Goal: Communication & Community: Answer question/provide support

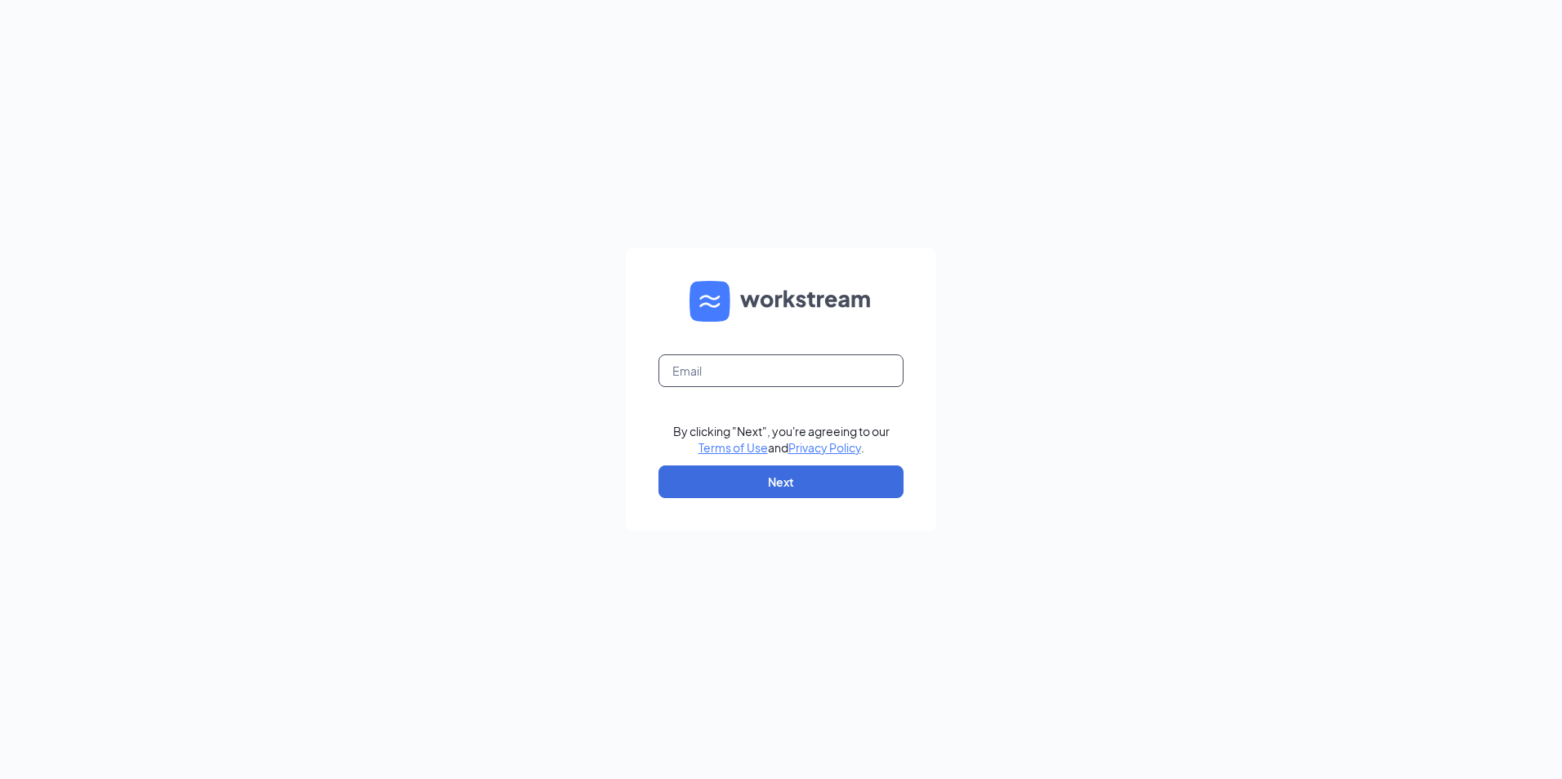
click at [715, 374] on input "text" at bounding box center [780, 370] width 245 height 33
click at [702, 369] on input "text" at bounding box center [780, 370] width 245 height 33
type input "f"
type input "jlichte.dlites3@gmail.com"
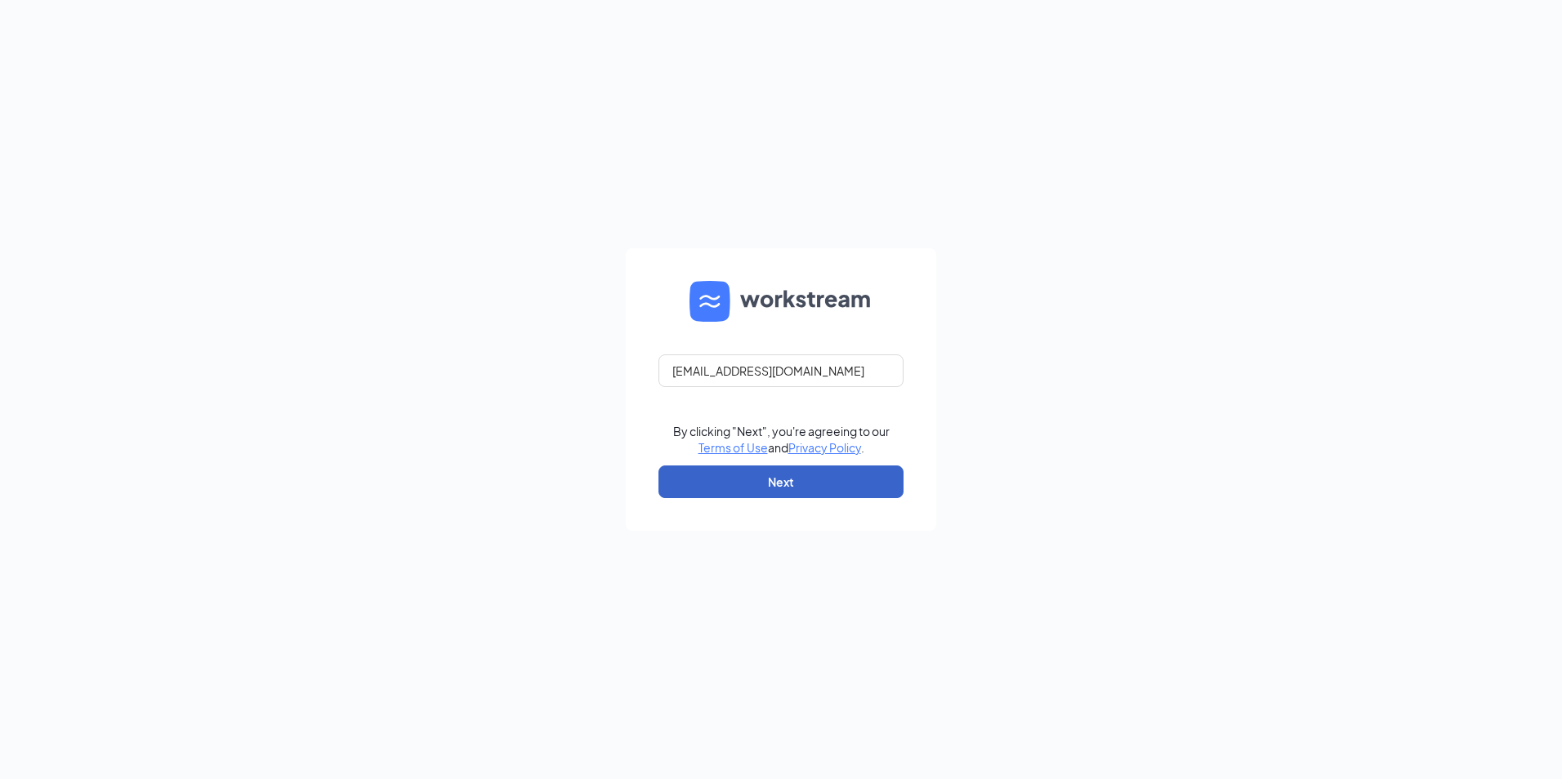
click at [739, 493] on button "Next" at bounding box center [780, 482] width 245 height 33
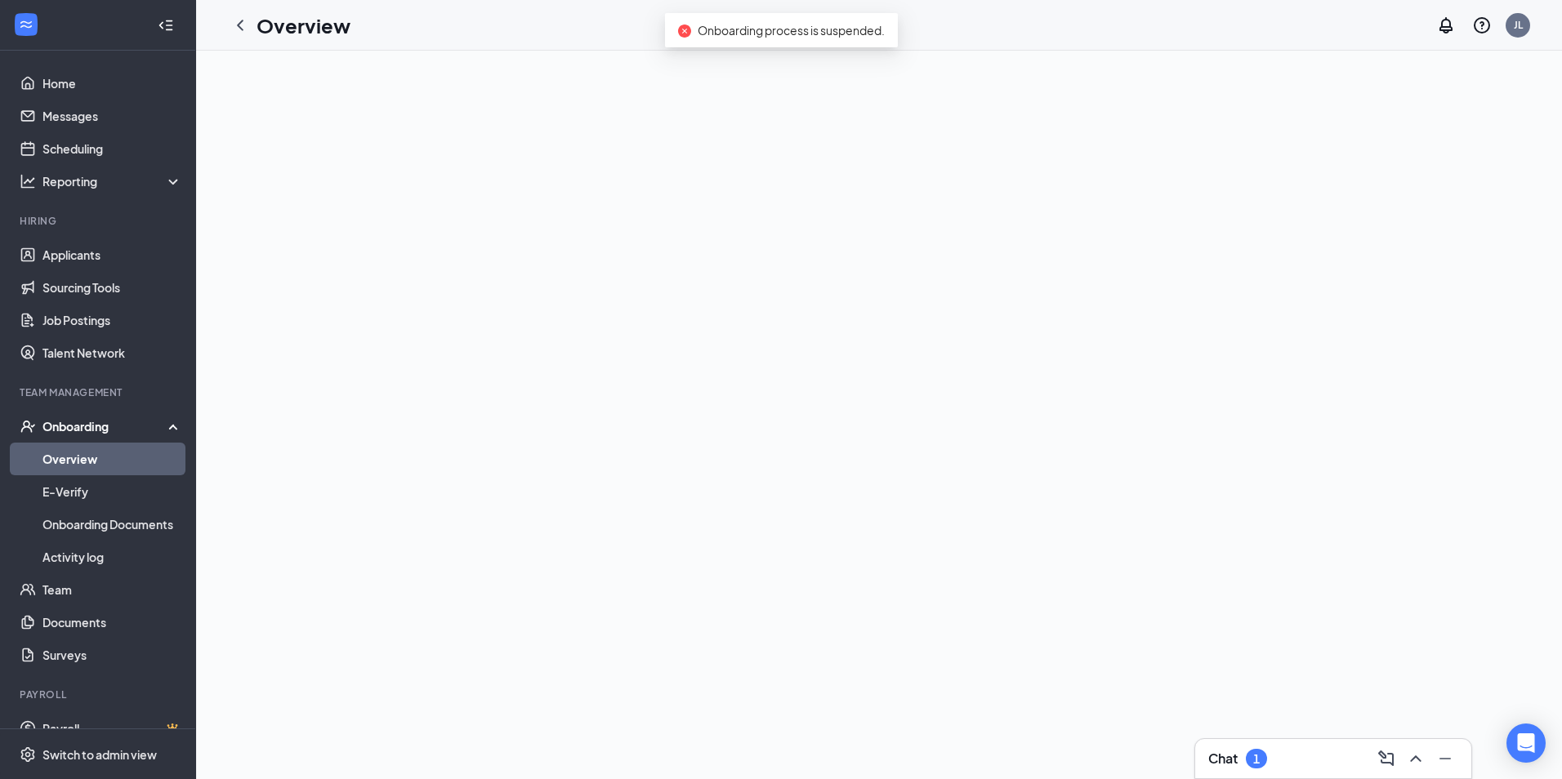
click at [686, 29] on icon "close-circle" at bounding box center [684, 31] width 13 height 13
click at [714, 28] on span "Onboarding process is suspended." at bounding box center [790, 30] width 187 height 15
click at [443, 93] on div at bounding box center [879, 415] width 1366 height 729
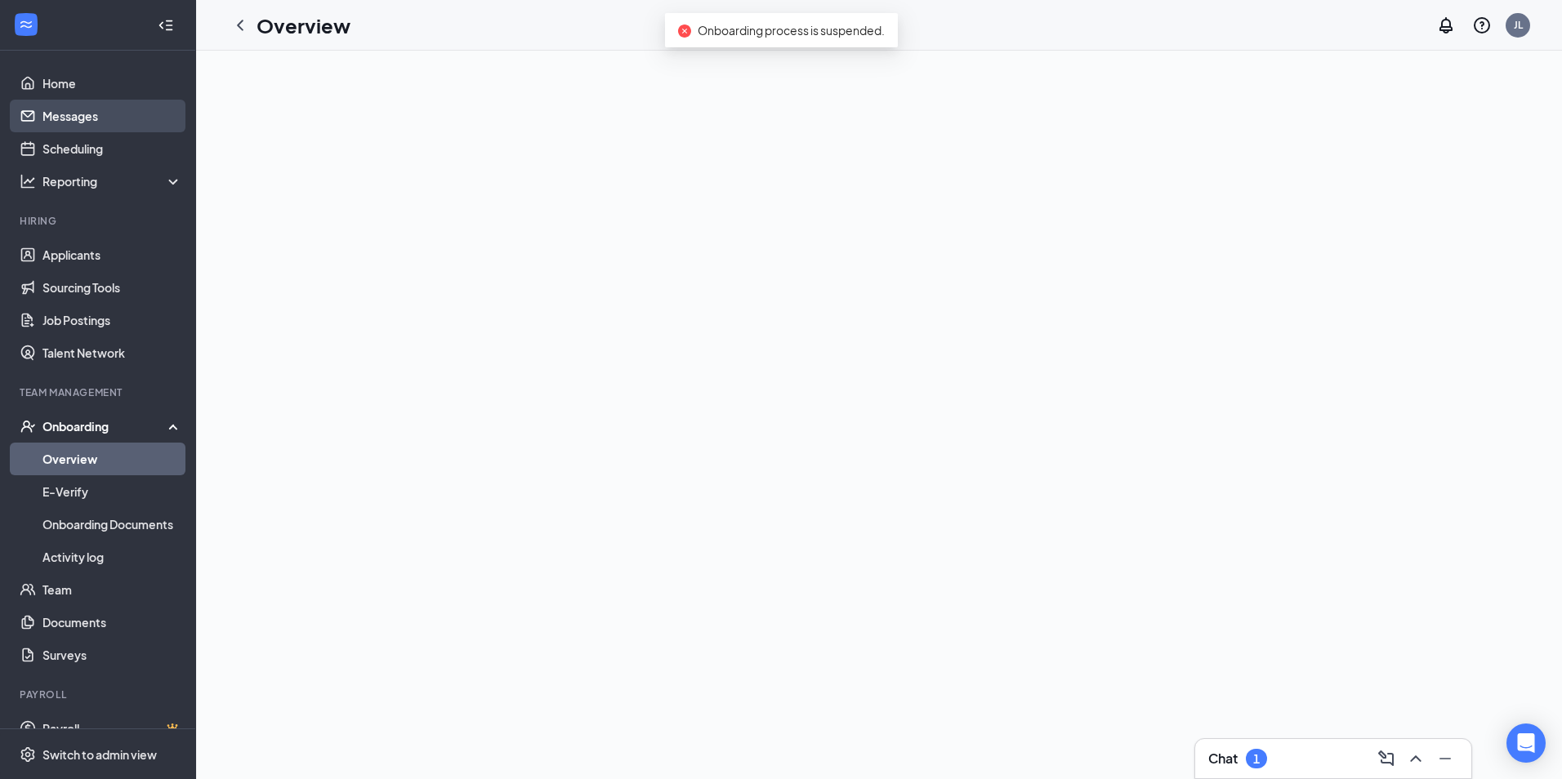
click at [114, 114] on link "Messages" at bounding box center [112, 116] width 140 height 33
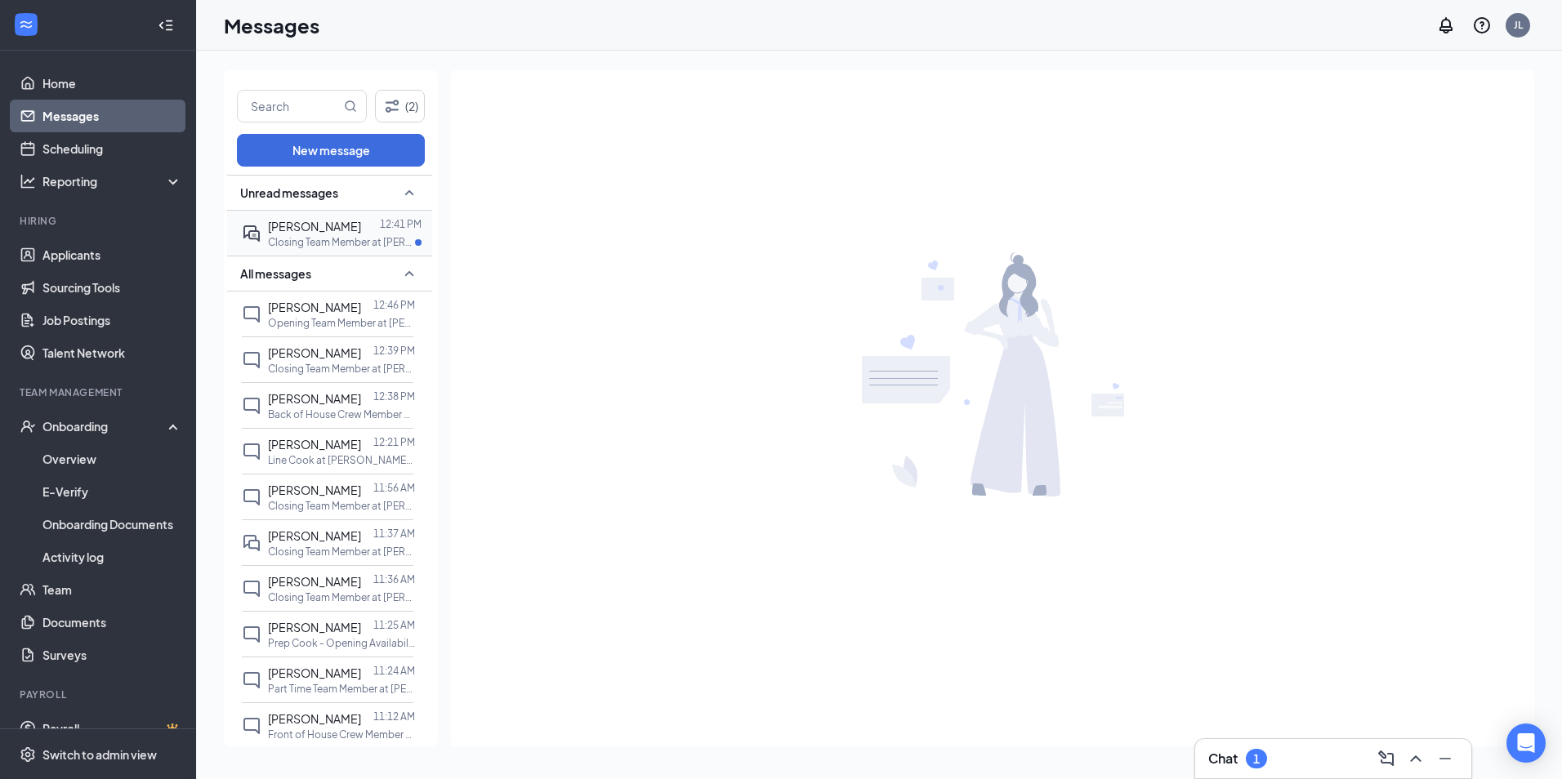
click at [332, 240] on p "Closing Team Member at [PERSON_NAME][GEOGRAPHIC_DATA]" at bounding box center [341, 242] width 147 height 14
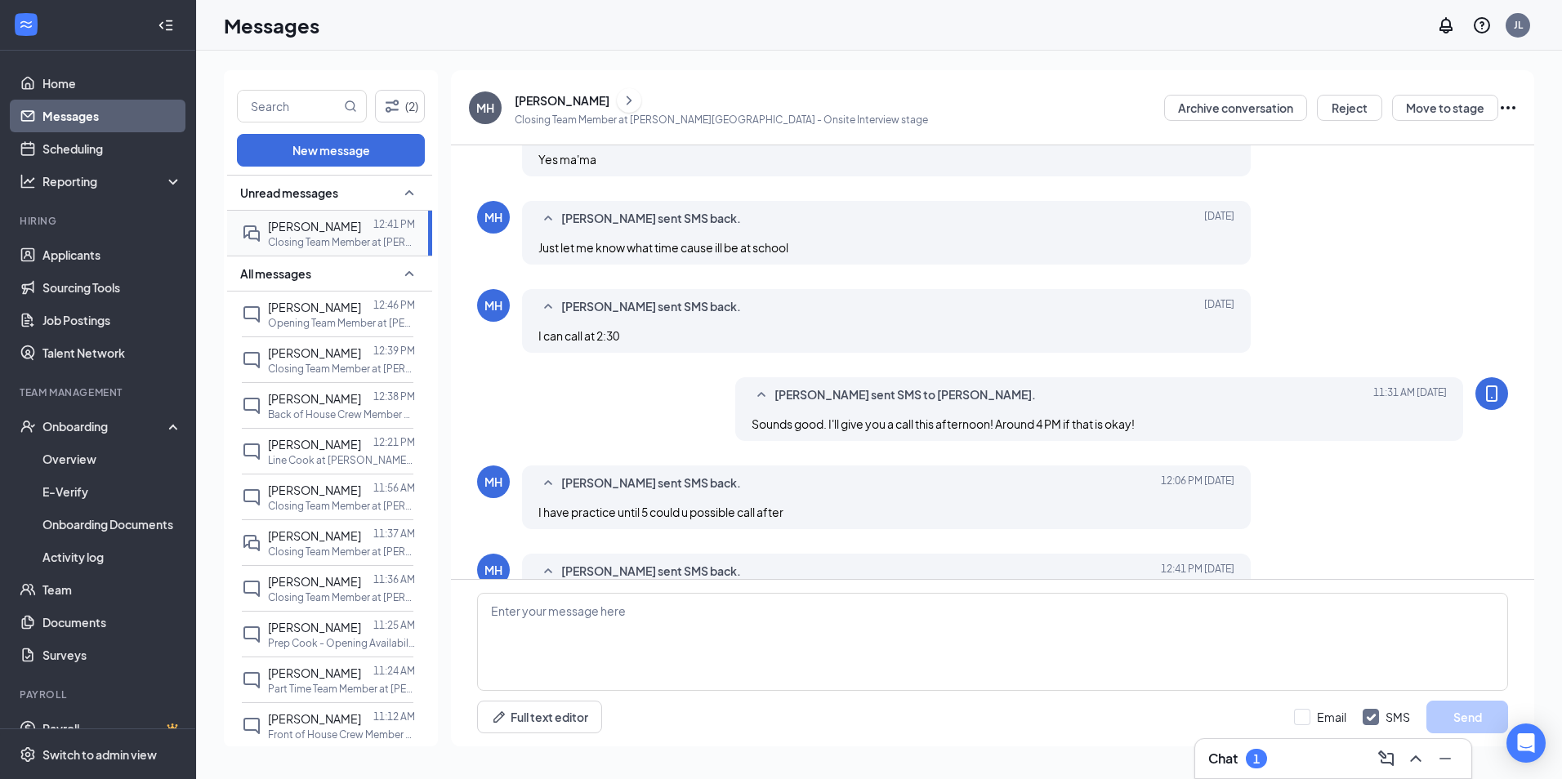
scroll to position [540, 0]
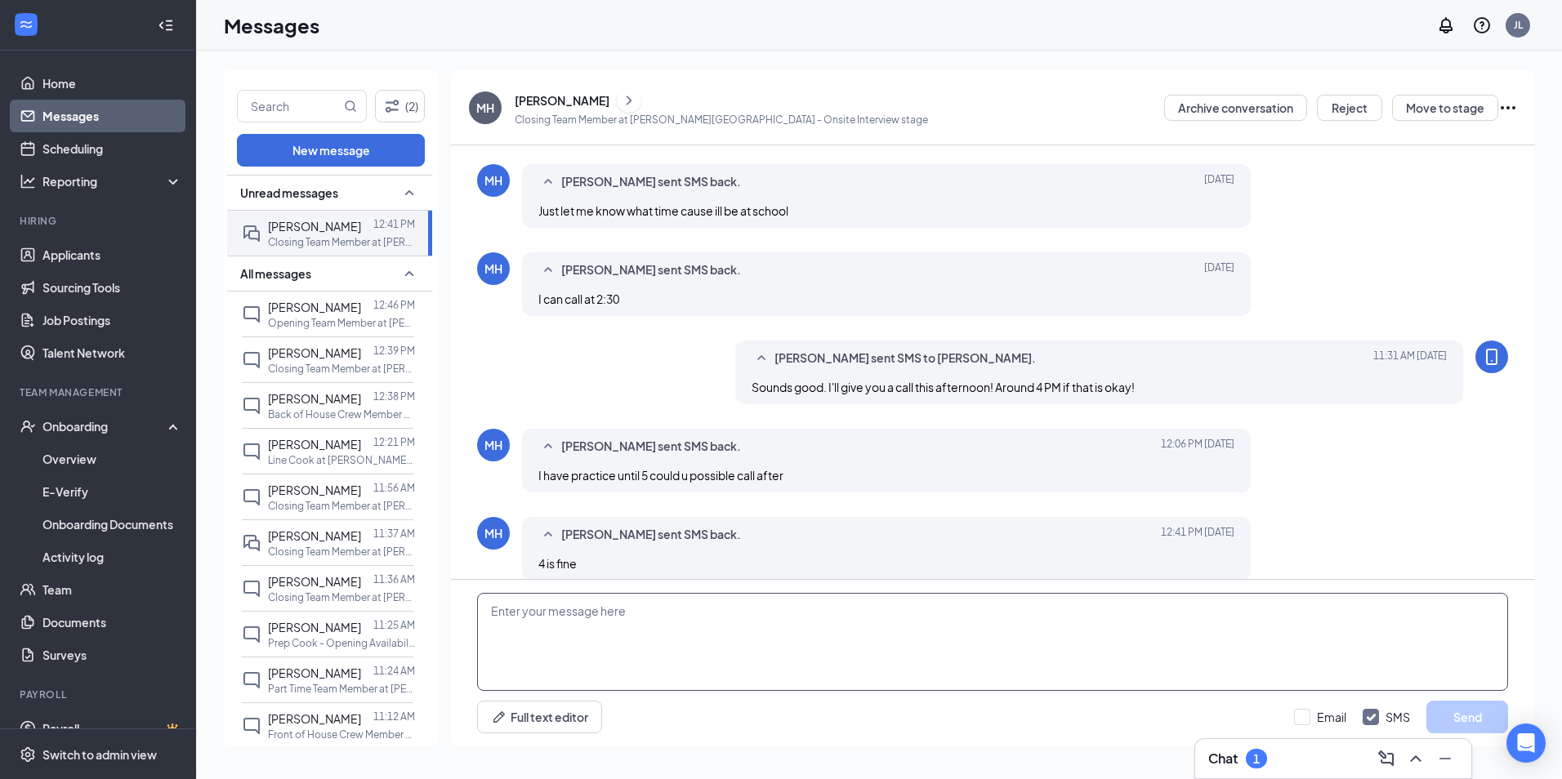
click at [623, 657] on textarea at bounding box center [992, 642] width 1031 height 98
type textarea "I can call after 5"
